Goal: Download file/media

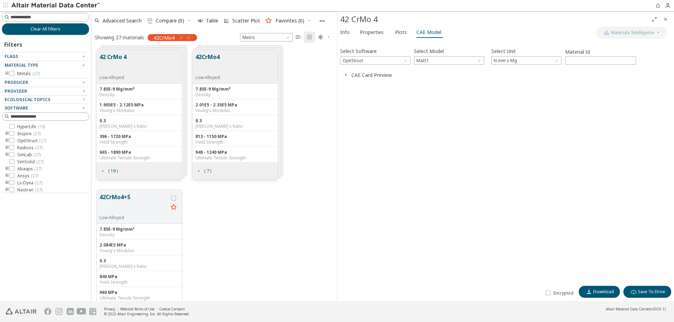
click at [345, 76] on icon "button" at bounding box center [346, 75] width 6 height 6
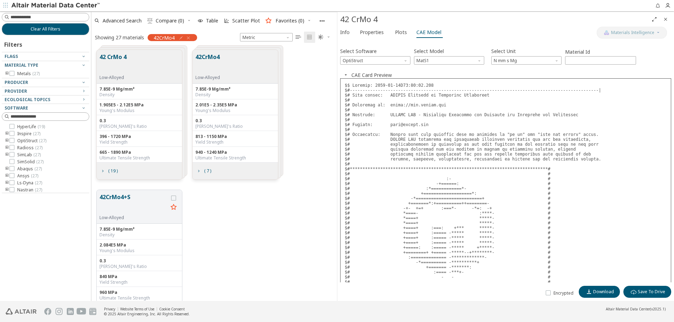
click at [350, 75] on span "button" at bounding box center [345, 75] width 8 height 7
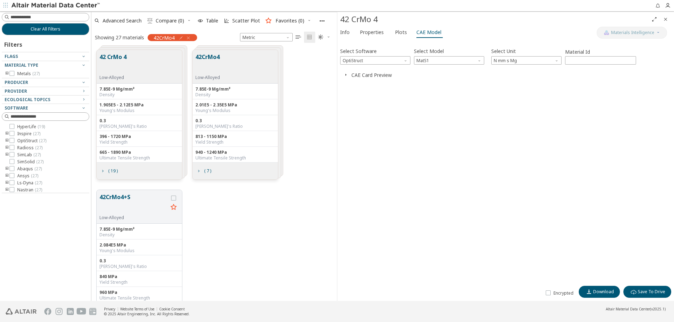
click at [349, 75] on span "button" at bounding box center [345, 75] width 8 height 7
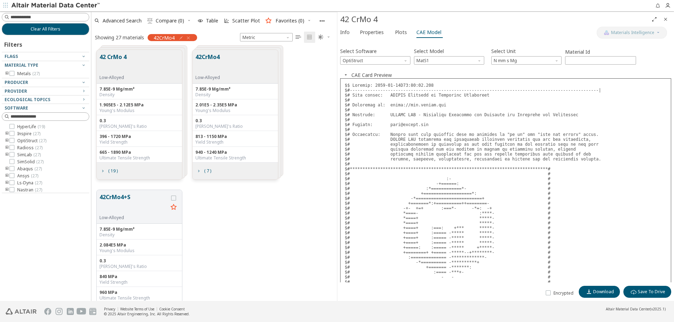
click at [349, 75] on span "button" at bounding box center [345, 75] width 8 height 7
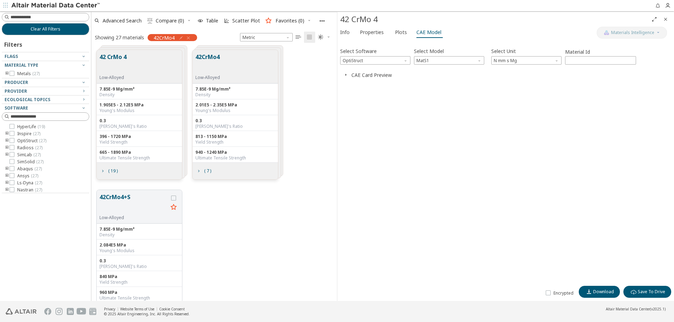
click at [351, 76] on button "CAE Card Preview" at bounding box center [371, 75] width 40 height 7
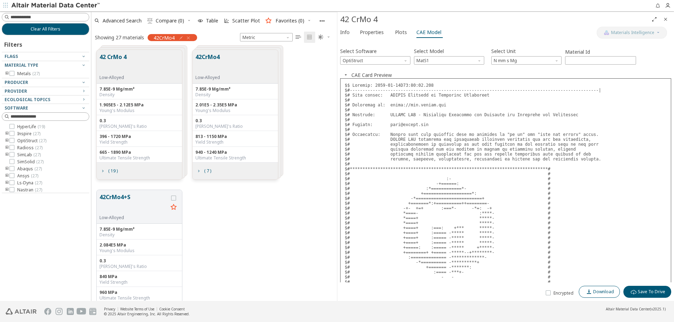
click at [601, 293] on span "Download" at bounding box center [603, 292] width 21 height 6
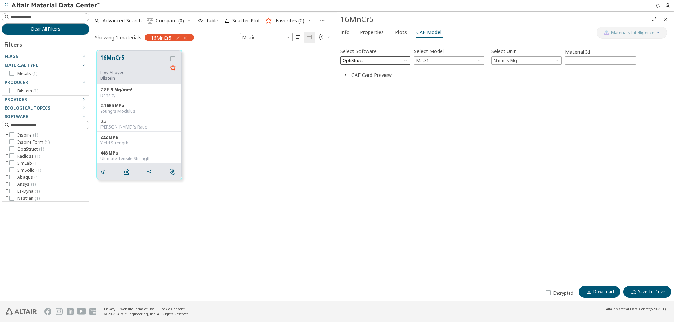
scroll to position [256, 246]
click at [605, 291] on span "Download" at bounding box center [603, 292] width 21 height 6
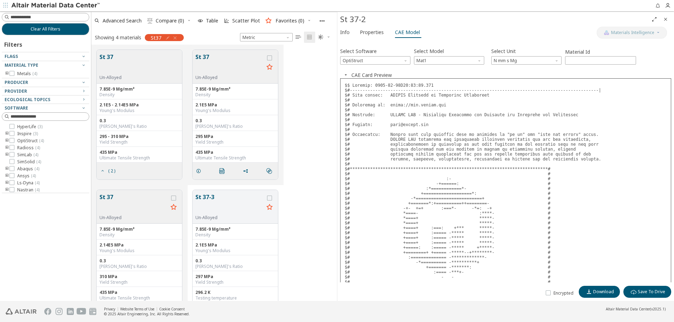
click at [469, 65] on div "Select Software OptiStruct Select Model Mat1 Select Unit N mm s Mg Material Id …" at bounding box center [505, 163] width 331 height 240
click at [470, 63] on span "Mat1" at bounding box center [449, 60] width 70 height 8
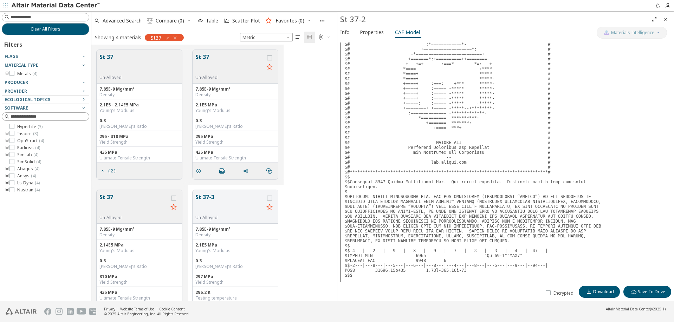
scroll to position [1, 0]
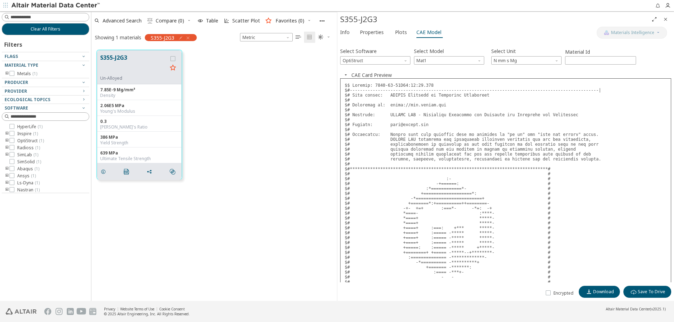
scroll to position [256, 246]
click at [457, 61] on span "Mat1" at bounding box center [449, 60] width 70 height 8
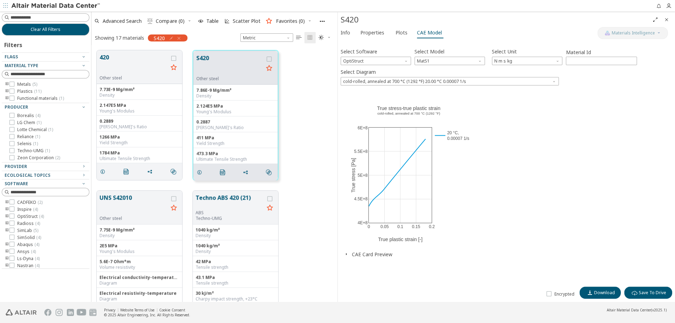
scroll to position [256, 246]
click at [417, 84] on span "cold-rolled, annealed at 700 °C (1292 °F) 20.00 °C 0.00007 1/s" at bounding box center [449, 81] width 218 height 8
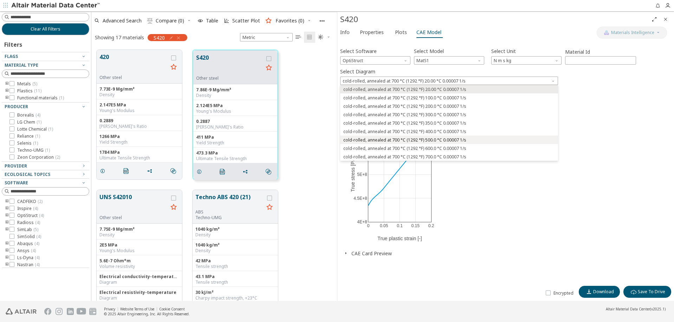
click at [412, 139] on span "cold-rolled, annealed at 700 °C (1292 °F) 500.0 °C 0.00007 1/s" at bounding box center [404, 140] width 123 height 6
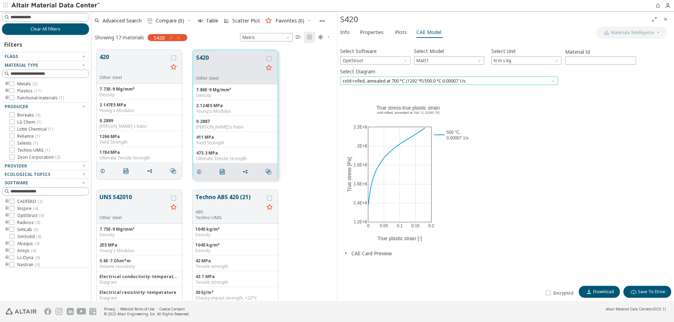
click at [420, 79] on span "cold-rolled, annealed at 700 °C (1292 °F) 500.0 °C 0.00007 1/s" at bounding box center [449, 81] width 218 height 8
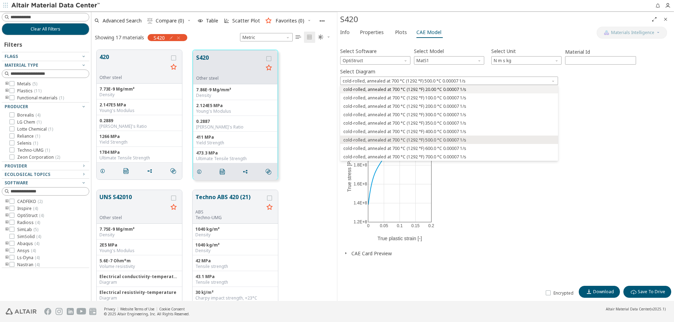
click at [408, 89] on span "cold-rolled, annealed at 700 °C (1292 °F) 20.00 °C 0.00007 1/s" at bounding box center [404, 90] width 123 height 6
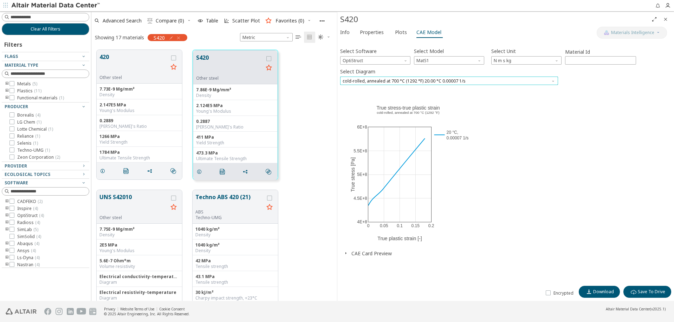
click at [407, 81] on span "cold-rolled, annealed at 700 °C (1292 °F) 20.00 °C 0.00007 1/s" at bounding box center [449, 81] width 218 height 8
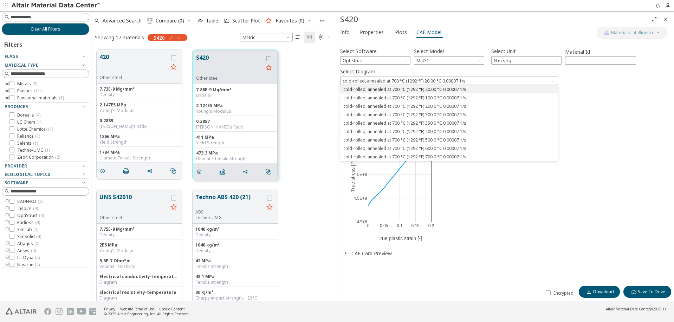
click at [408, 88] on span "cold-rolled, annealed at 700 °C (1292 °F) 20.00 °C 0.00007 1/s" at bounding box center [404, 90] width 123 height 6
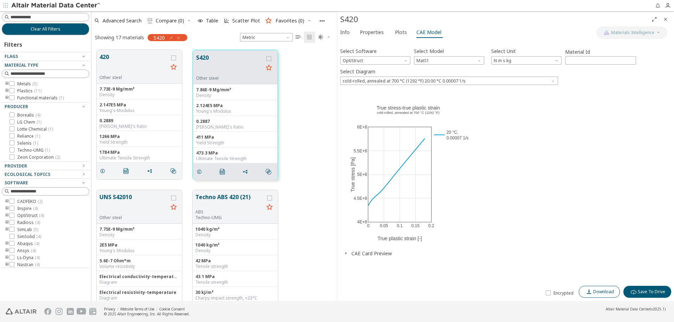
click at [602, 291] on span "Download" at bounding box center [603, 292] width 21 height 6
